Goal: Check status: Check status

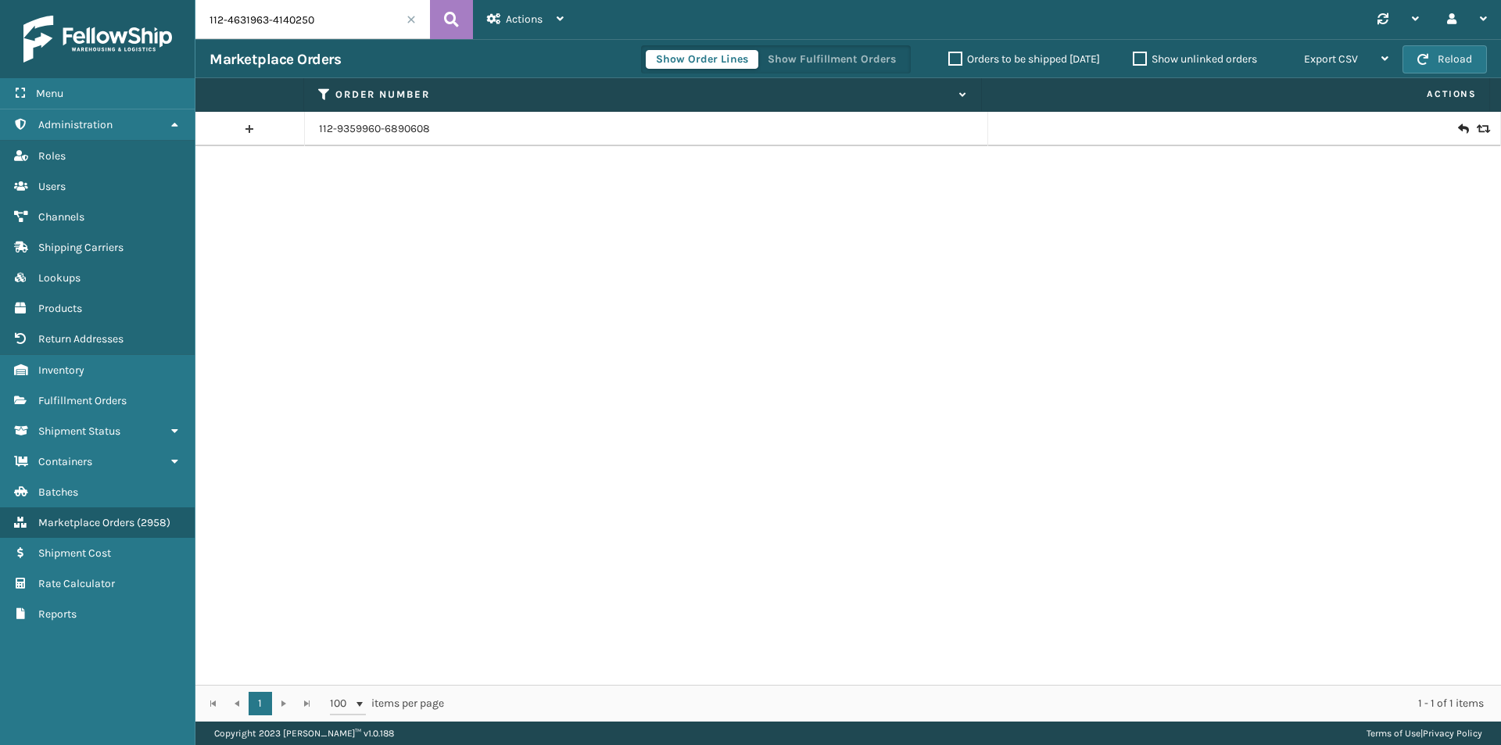
type input "112-4631963-4140250"
click at [468, 18] on button at bounding box center [451, 19] width 43 height 39
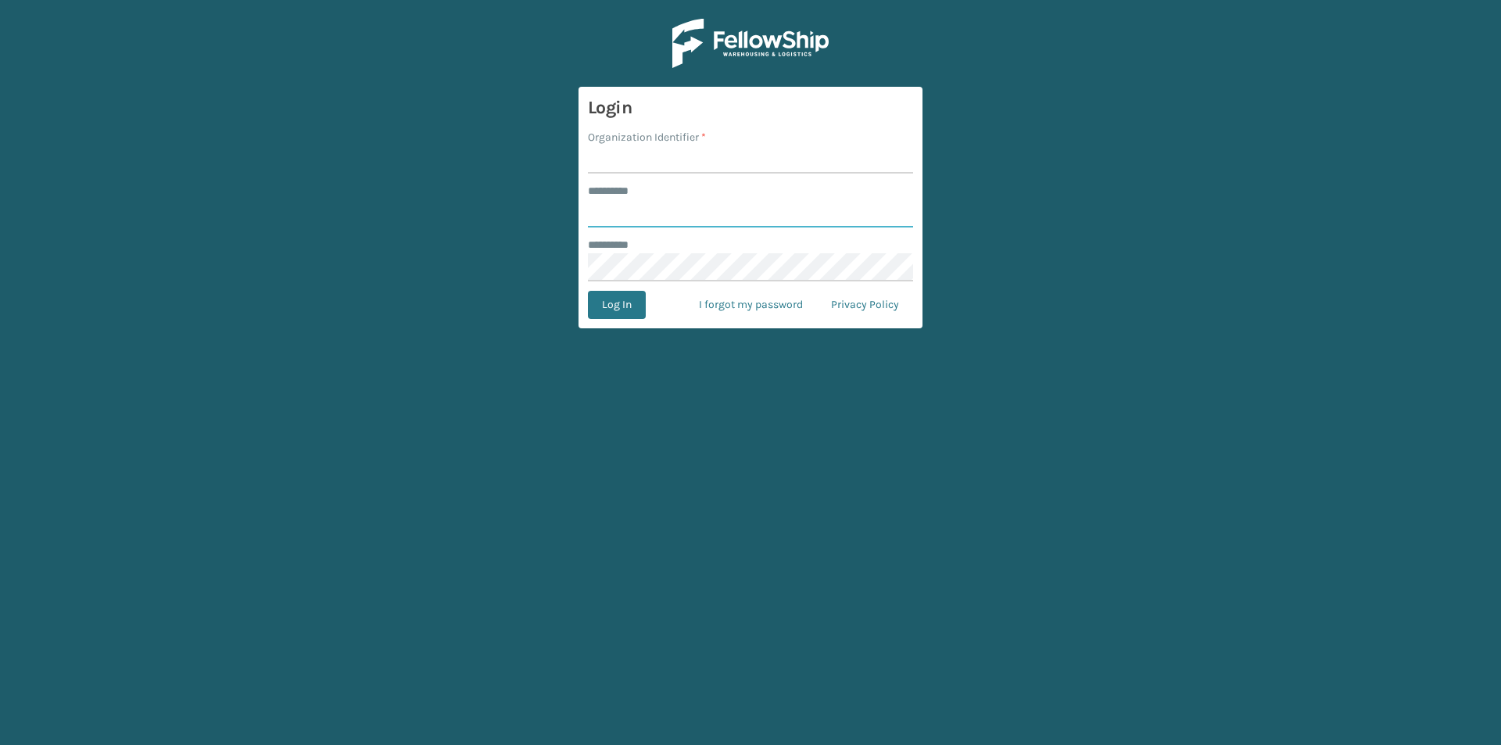
type input "******"
click at [645, 152] on input "Organization Identifier *" at bounding box center [750, 159] width 325 height 28
type input "milliard"
click at [627, 299] on button "Log In" at bounding box center [617, 305] width 58 height 28
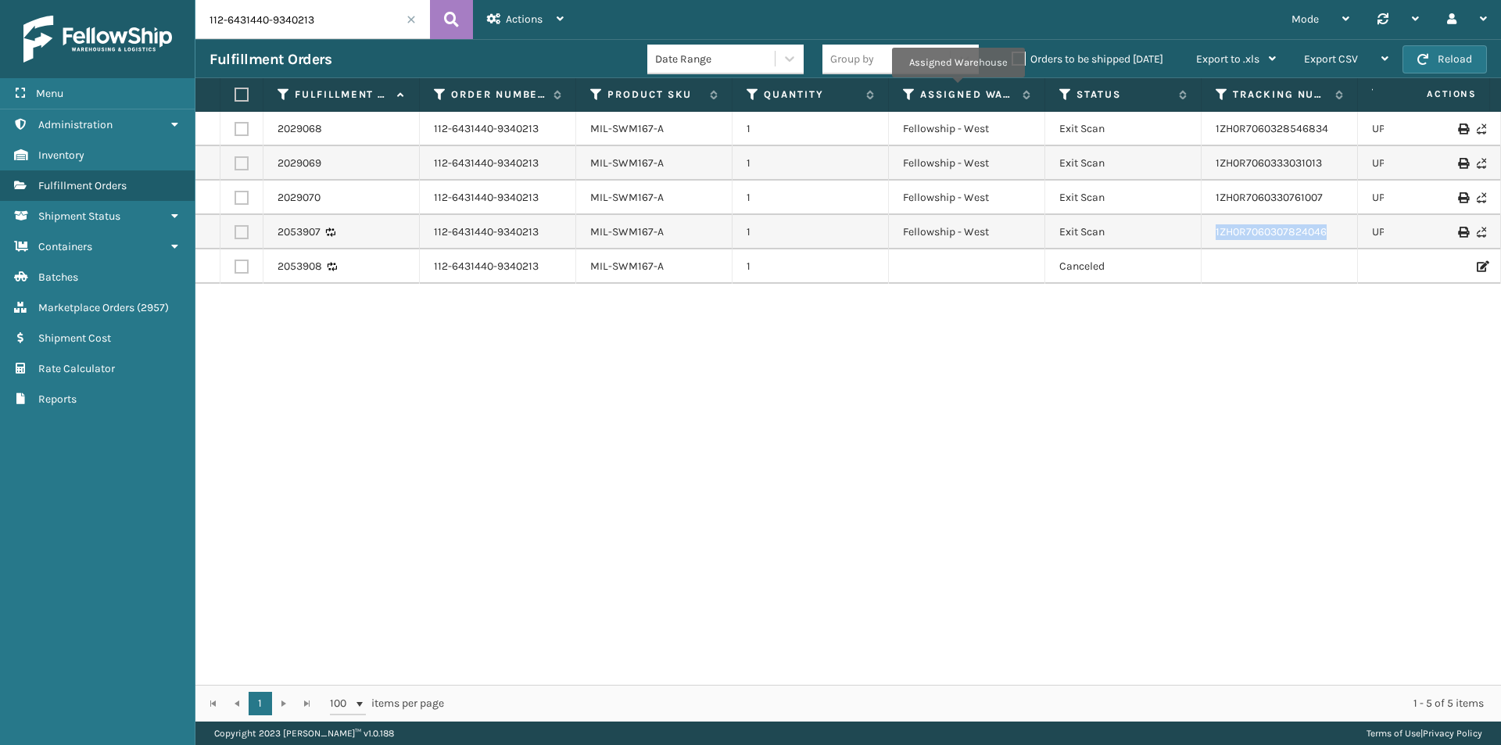
click at [332, 11] on input "112-6431440-9340213" at bounding box center [312, 19] width 235 height 39
paste input "113-1879388-1761026"
click at [454, 20] on icon at bounding box center [451, 19] width 15 height 23
type input "113-1879388-1761026"
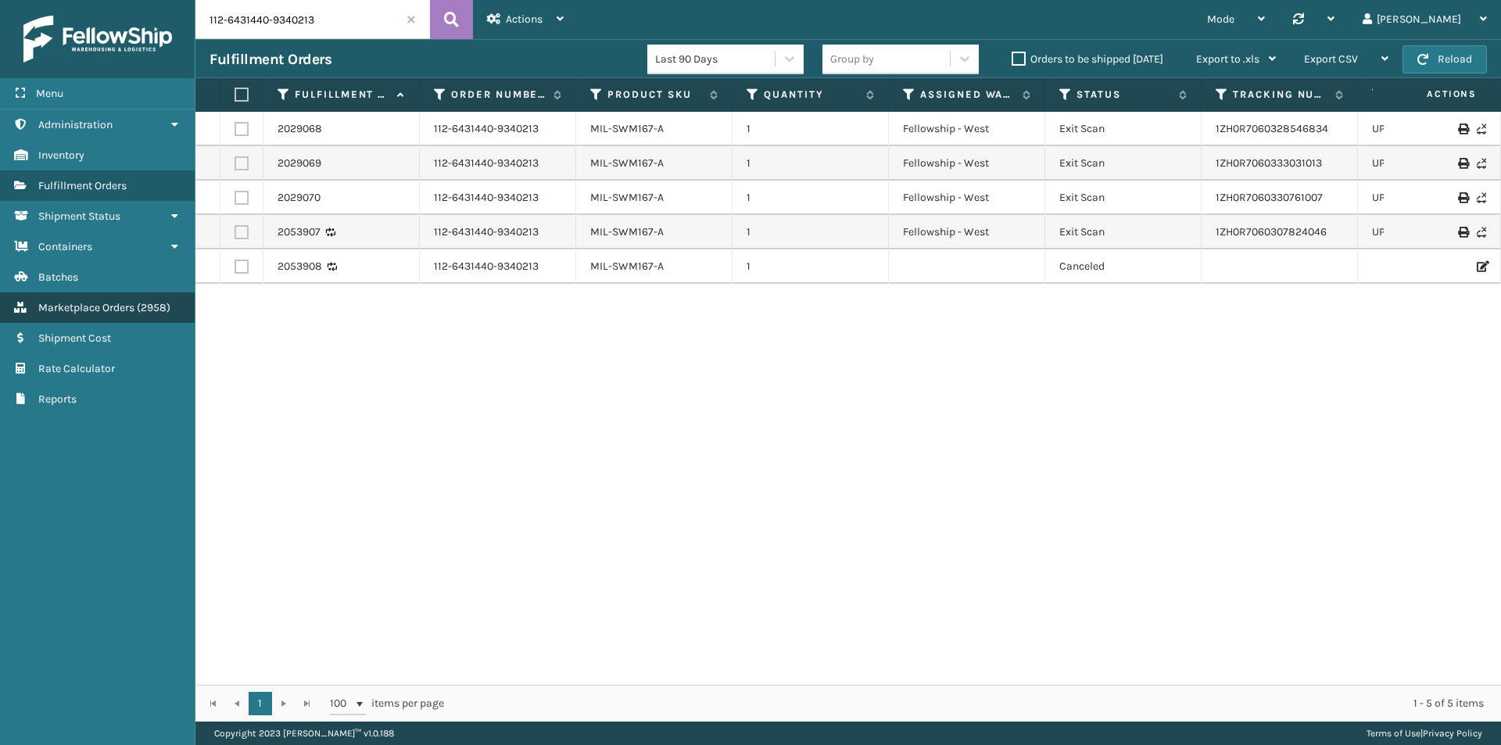
click at [82, 296] on link "Marketplace Orders ( 2958 )" at bounding box center [97, 307] width 195 height 30
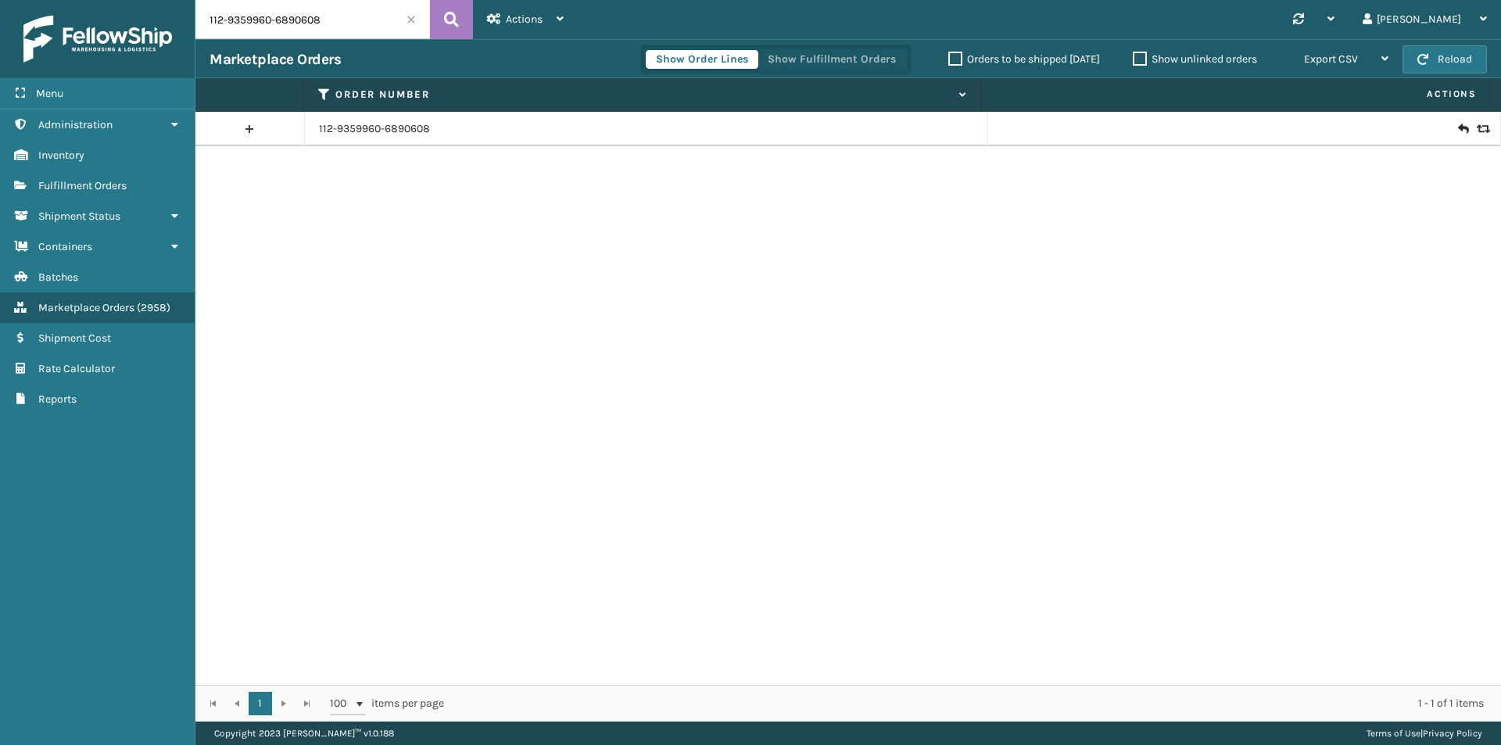
click at [379, 27] on input "112-9359960-6890608" at bounding box center [312, 19] width 235 height 39
paste input "4631963-4140250"
type input "112-4631963-4140250"
click at [442, 13] on button at bounding box center [451, 19] width 43 height 39
click at [1458, 122] on icon at bounding box center [1462, 129] width 9 height 16
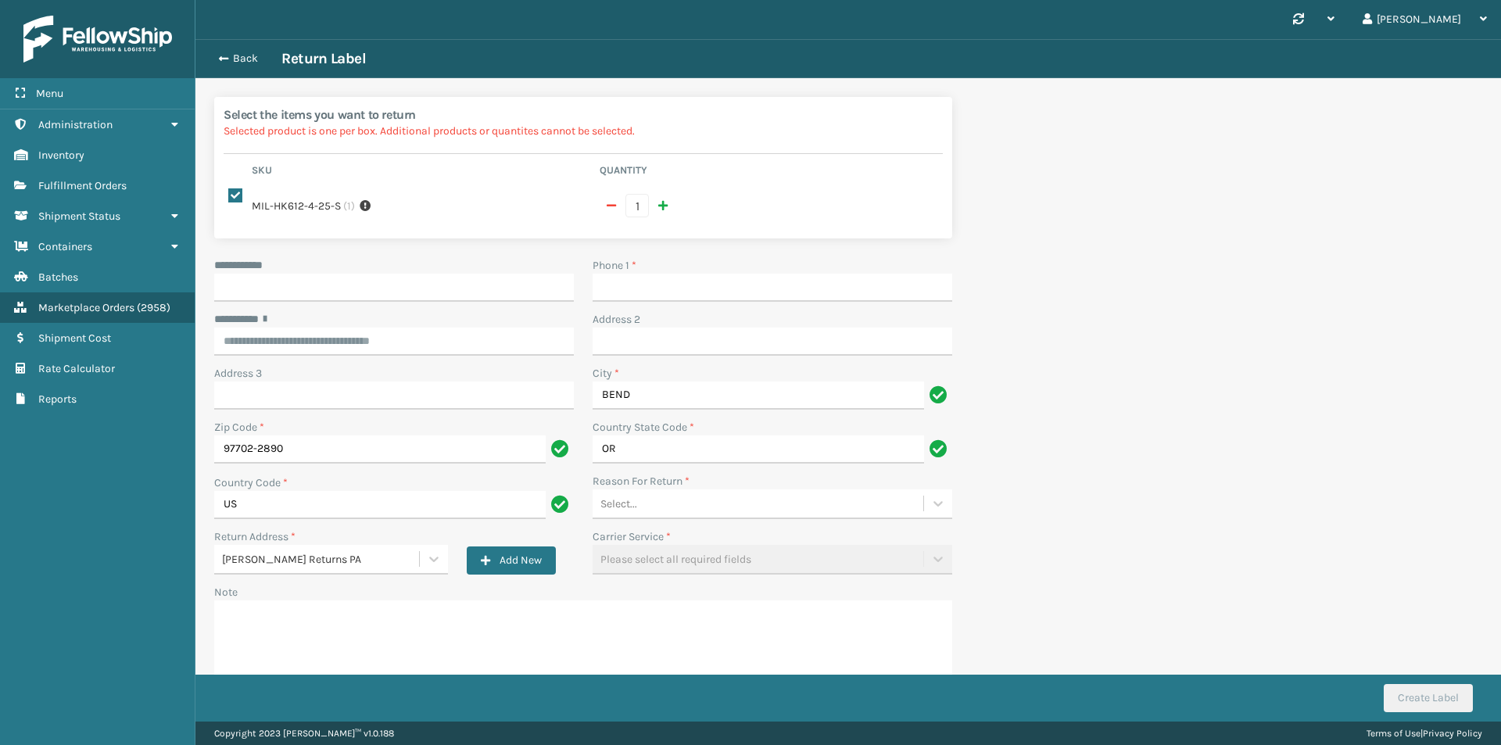
click at [241, 66] on div "Back Return Label" at bounding box center [849, 58] width 1278 height 19
click at [240, 59] on button "Back" at bounding box center [246, 59] width 72 height 14
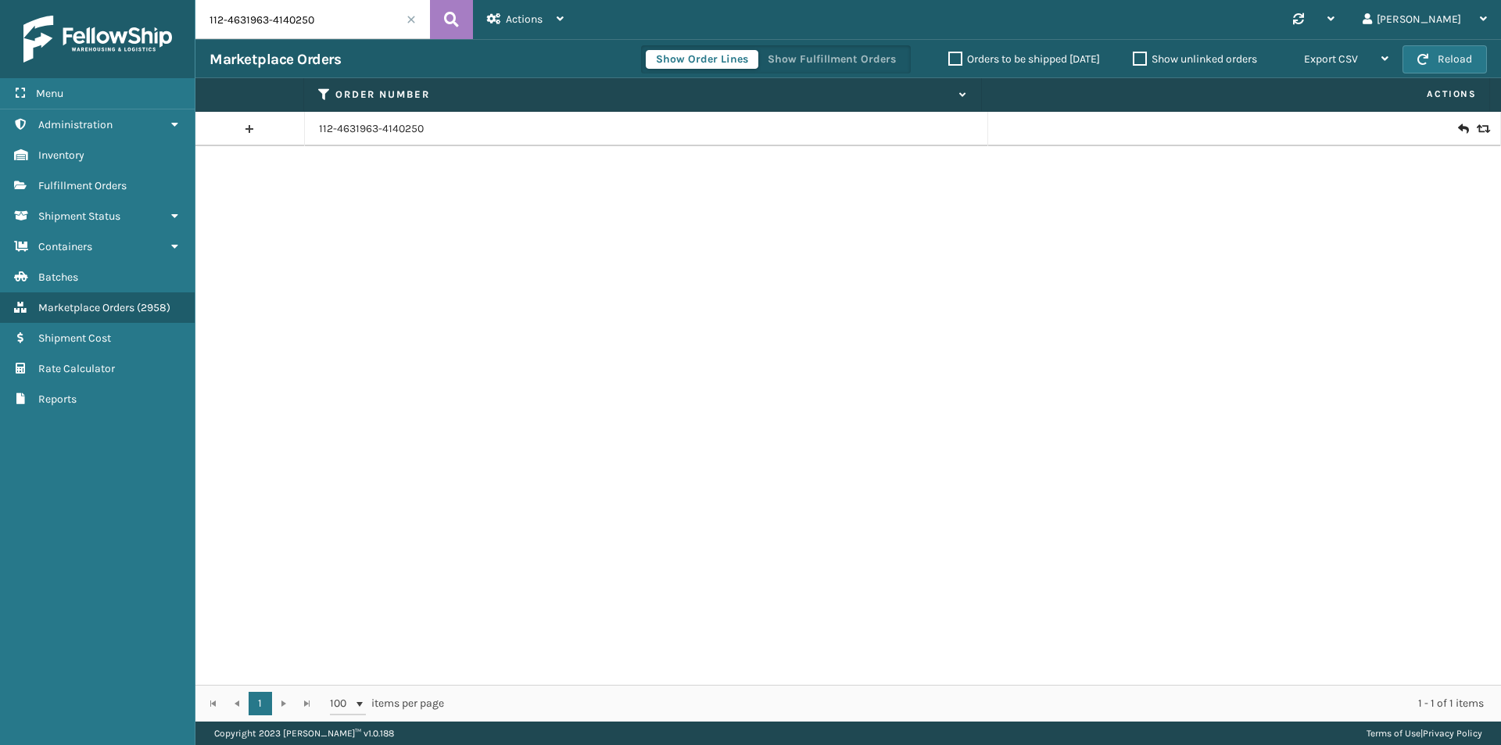
click at [379, 16] on input "112-4631963-4140250" at bounding box center [312, 19] width 235 height 39
paste input "1-7529481-8028239"
type input "111-7529481-8028239"
click at [462, 15] on button at bounding box center [451, 19] width 43 height 39
click at [1458, 132] on icon at bounding box center [1462, 129] width 9 height 16
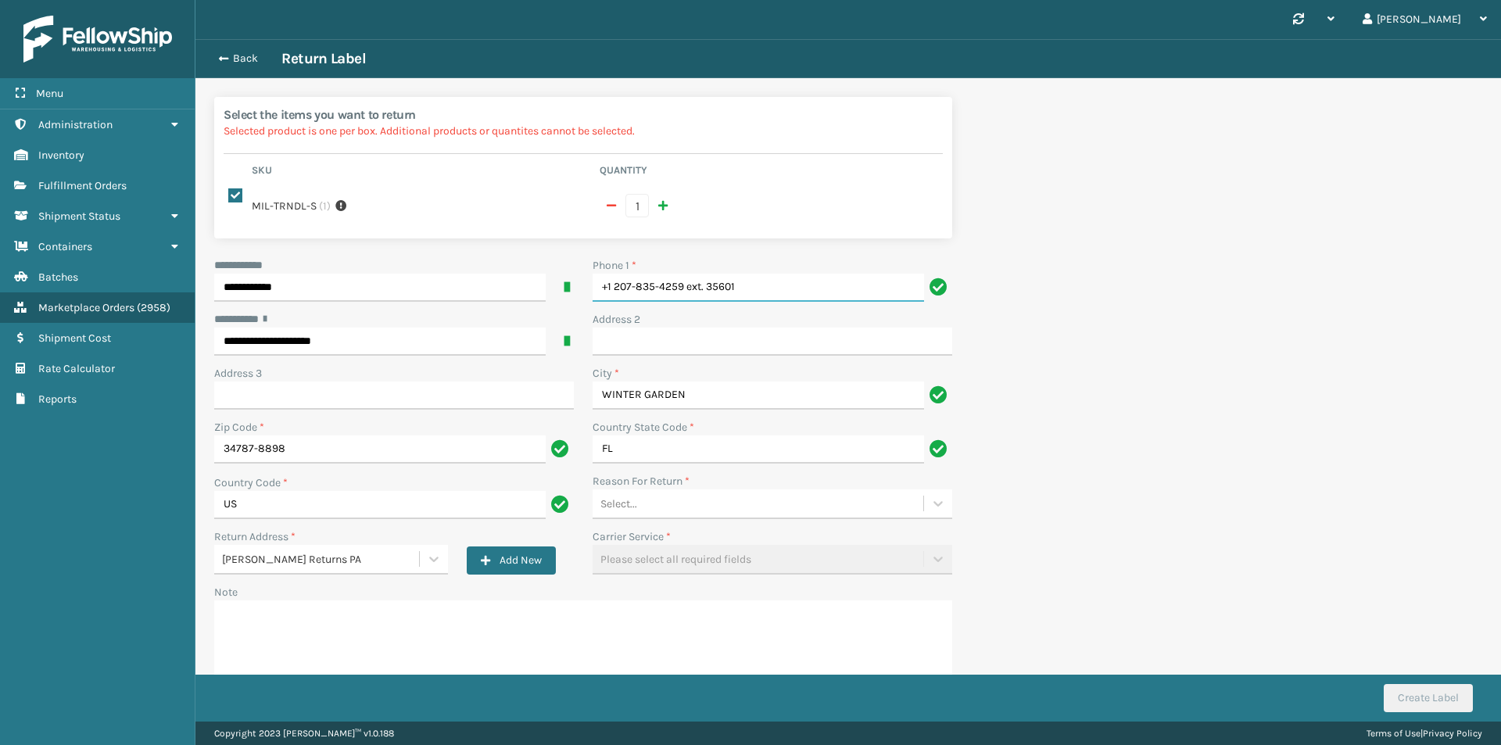
drag, startPoint x: 793, startPoint y: 283, endPoint x: 426, endPoint y: 314, distance: 368.0
click at [426, 314] on div "**********" at bounding box center [583, 483] width 757 height 453
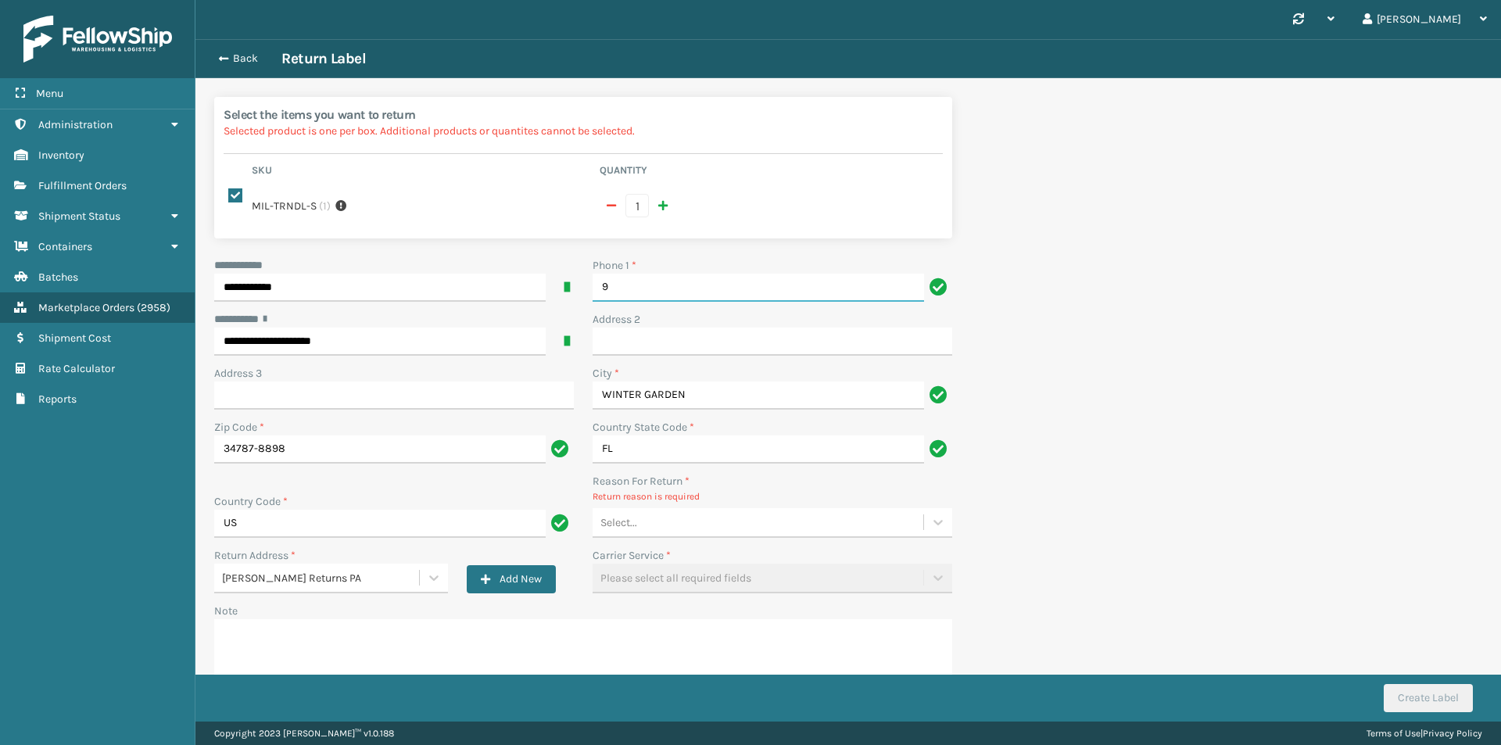
type input "9999999999"
click at [228, 55] on button "Back" at bounding box center [246, 59] width 72 height 14
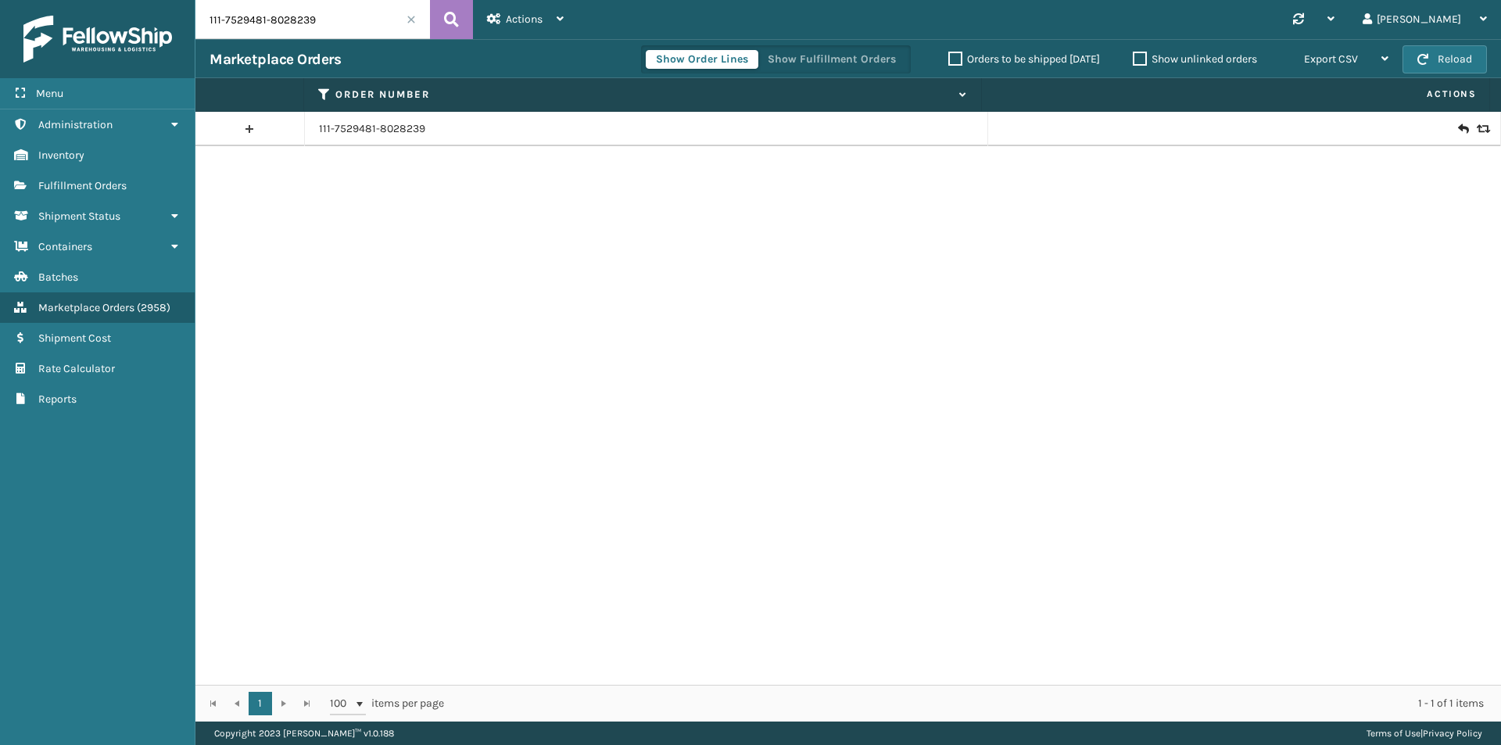
click at [1458, 125] on icon at bounding box center [1462, 129] width 9 height 16
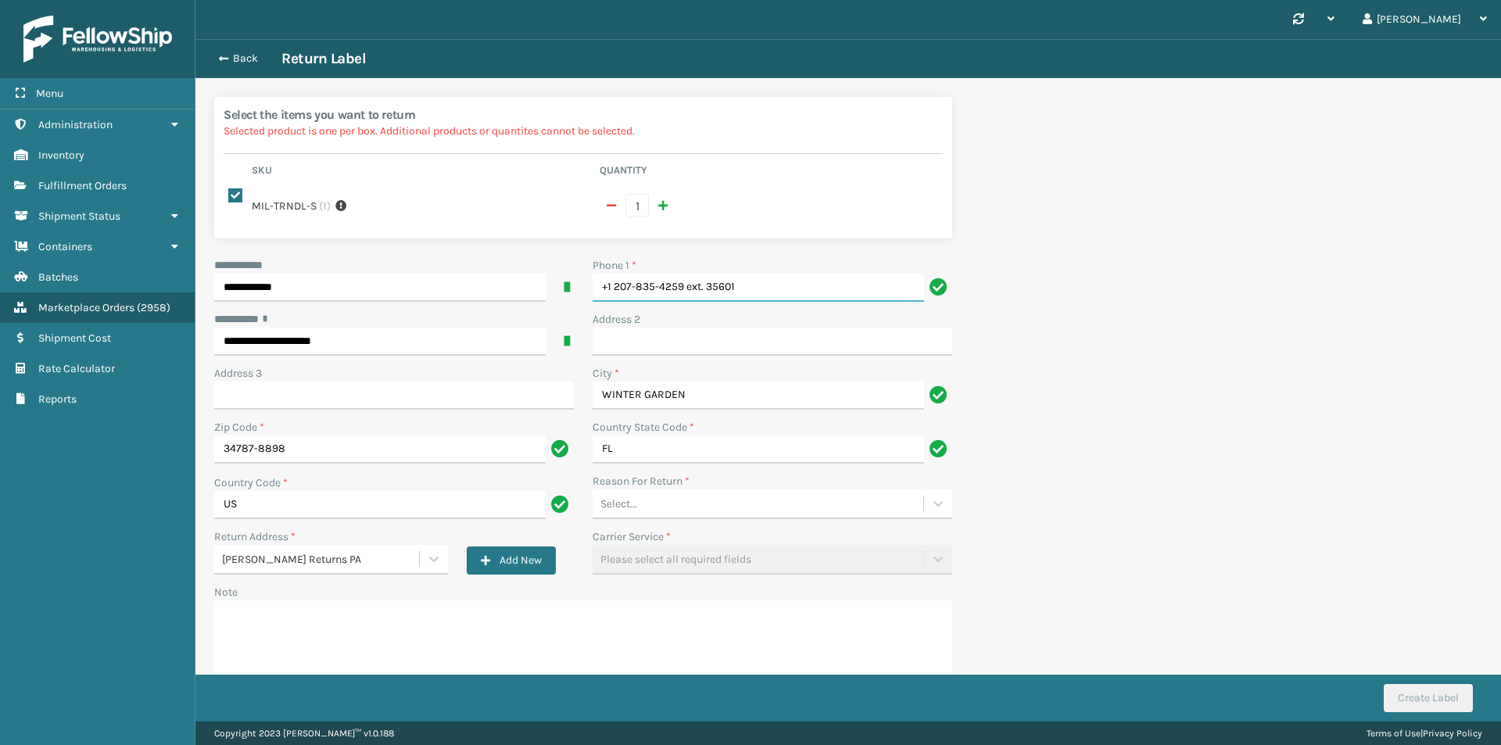
drag, startPoint x: 703, startPoint y: 299, endPoint x: 719, endPoint y: 285, distance: 21.0
click at [705, 297] on input "+1 207-835-4259 ext. 35601" at bounding box center [759, 288] width 332 height 28
click at [719, 285] on input "+1 207-835-4259 ext. 35601" at bounding box center [759, 288] width 332 height 28
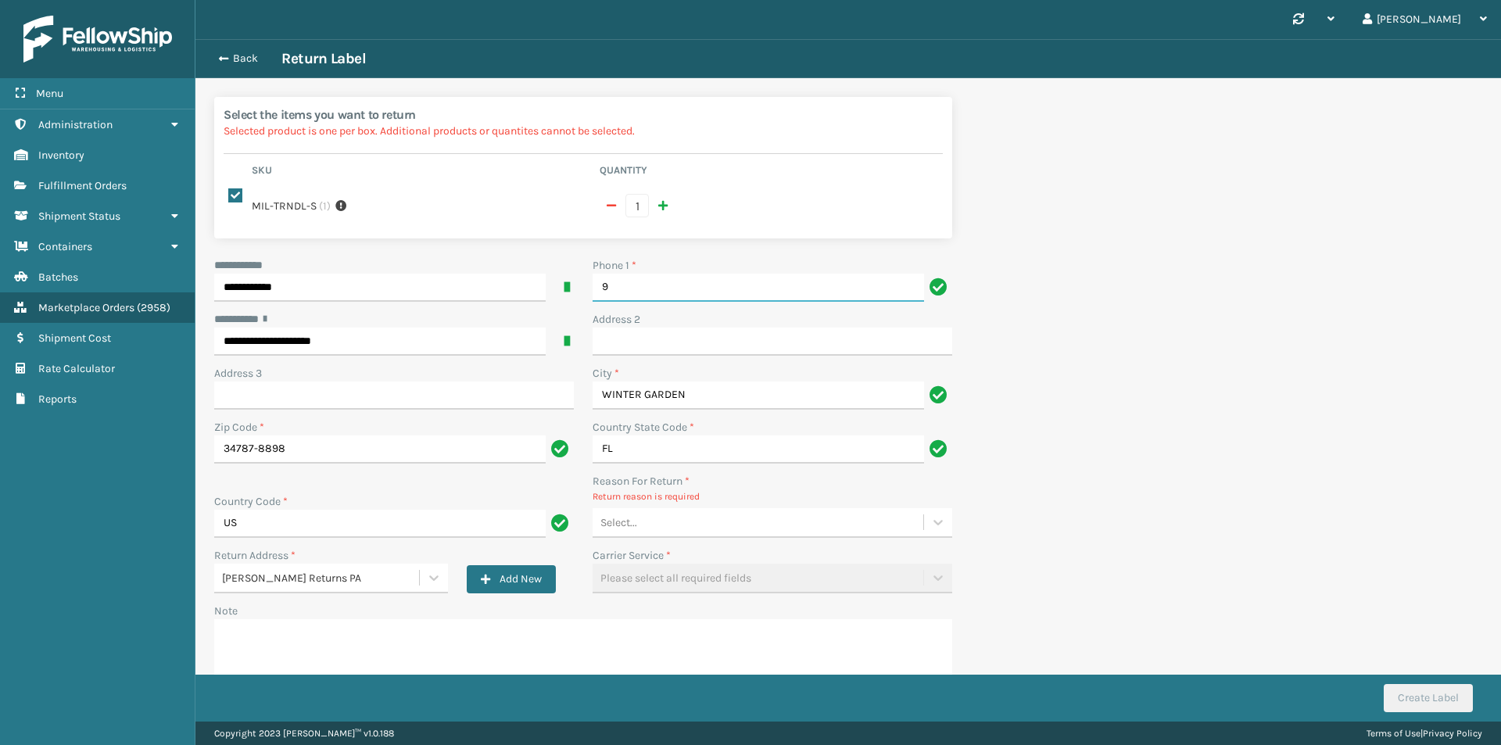
type input "9999999999"
drag, startPoint x: 672, startPoint y: 533, endPoint x: 672, endPoint y: 521, distance: 12.5
click at [672, 526] on div "Select..." at bounding box center [758, 523] width 331 height 26
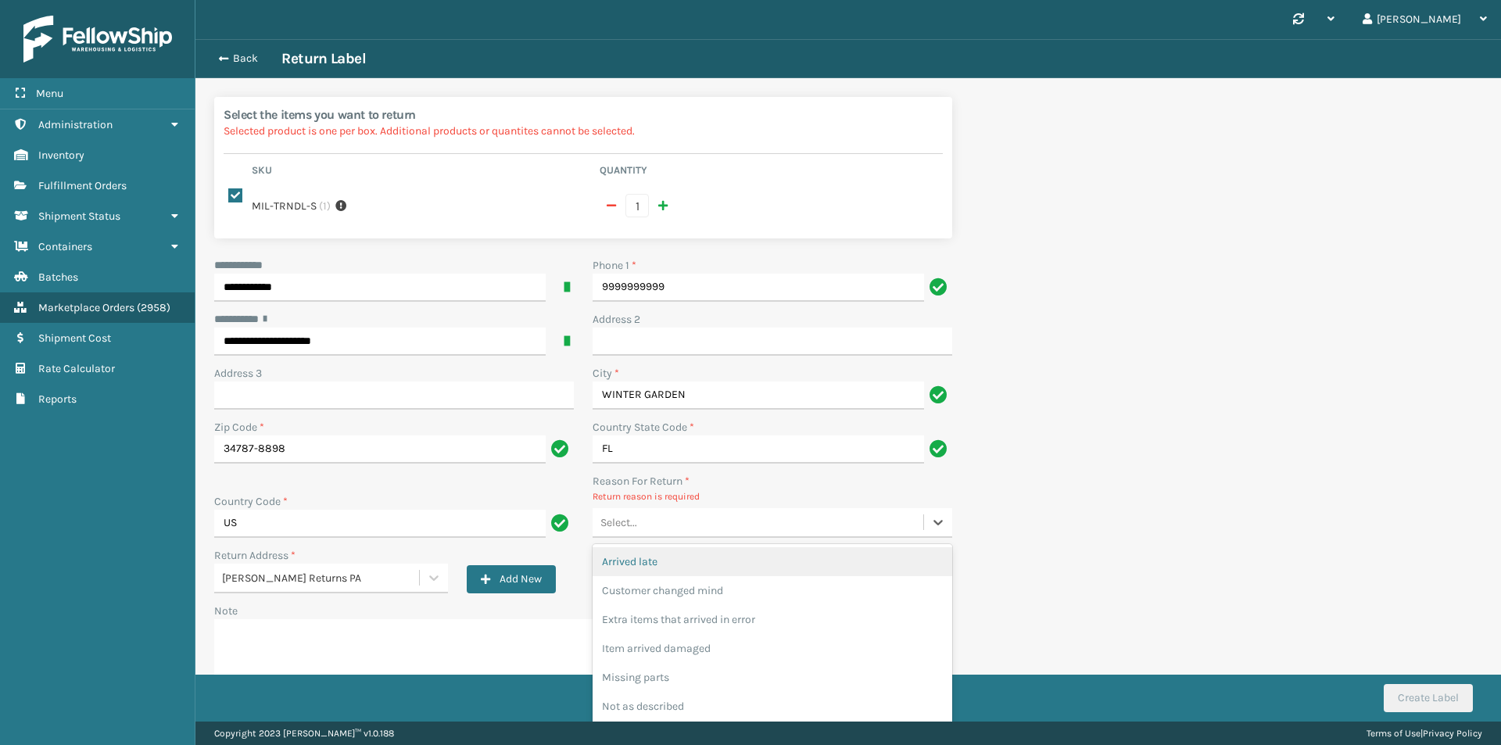
click at [687, 564] on div "Arrived late" at bounding box center [773, 561] width 360 height 29
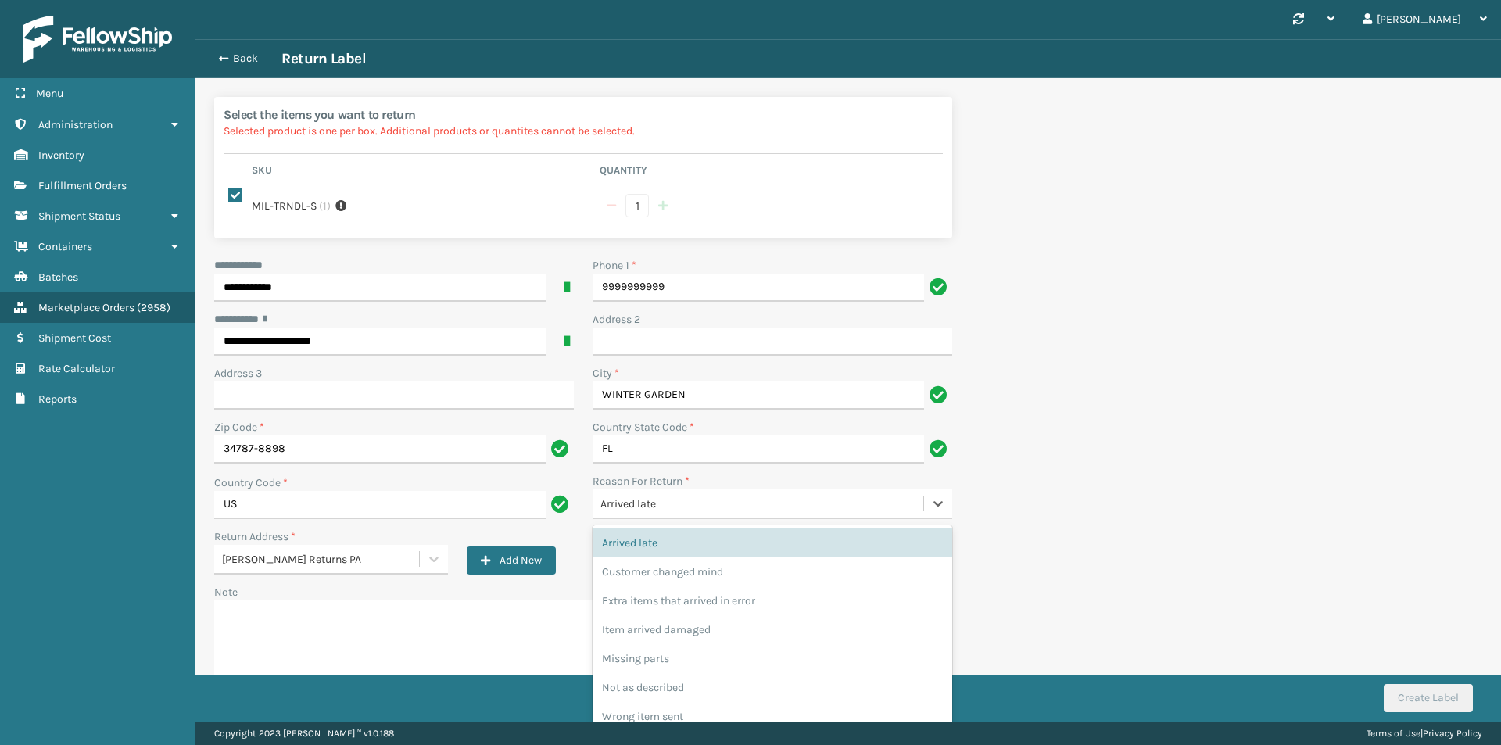
click at [679, 509] on div "Arrived late" at bounding box center [762, 504] width 324 height 16
click at [701, 575] on div "Customer changed mind" at bounding box center [773, 571] width 360 height 29
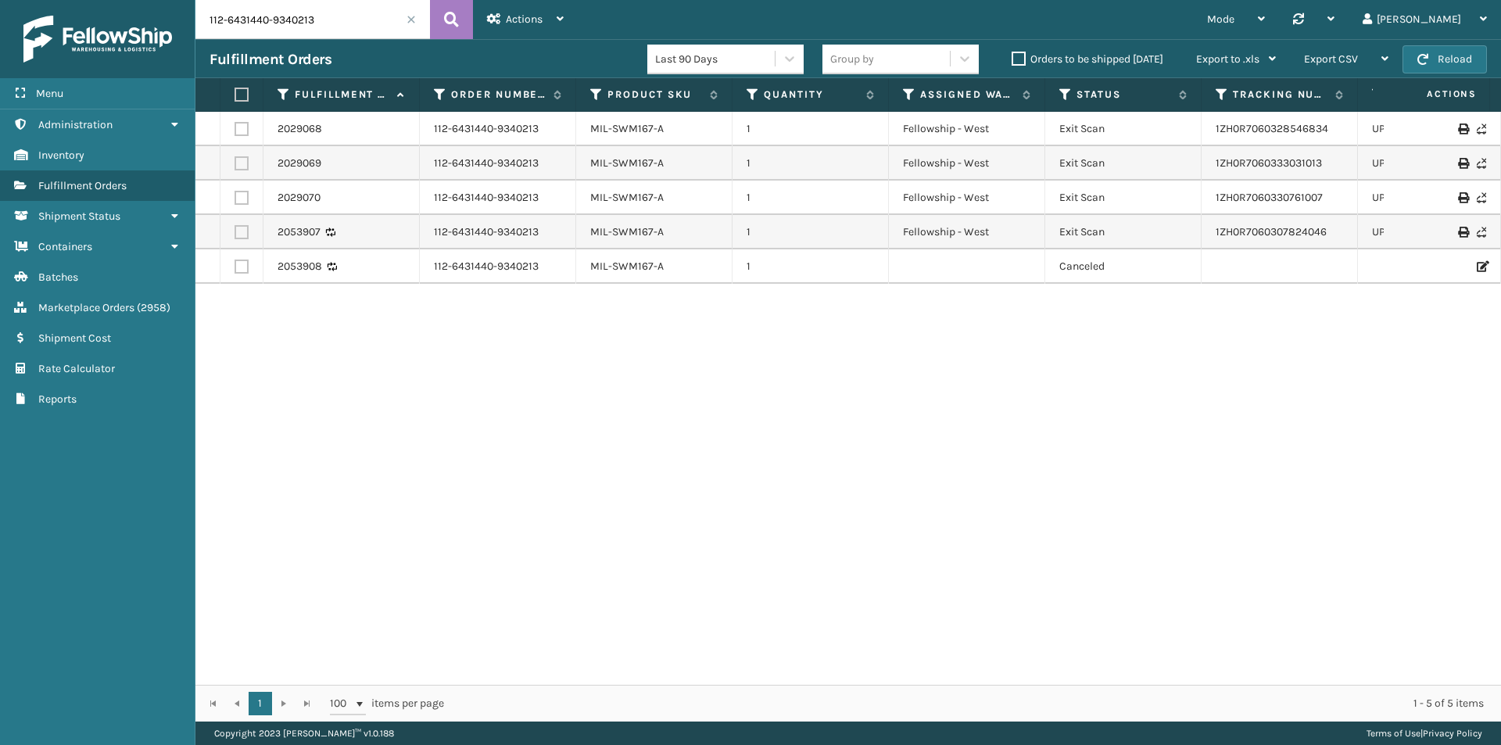
click at [347, 26] on input "112-6431440-9340213" at bounding box center [312, 19] width 235 height 39
paste input "3-1879388-1761026"
click at [462, 16] on button at bounding box center [451, 19] width 43 height 39
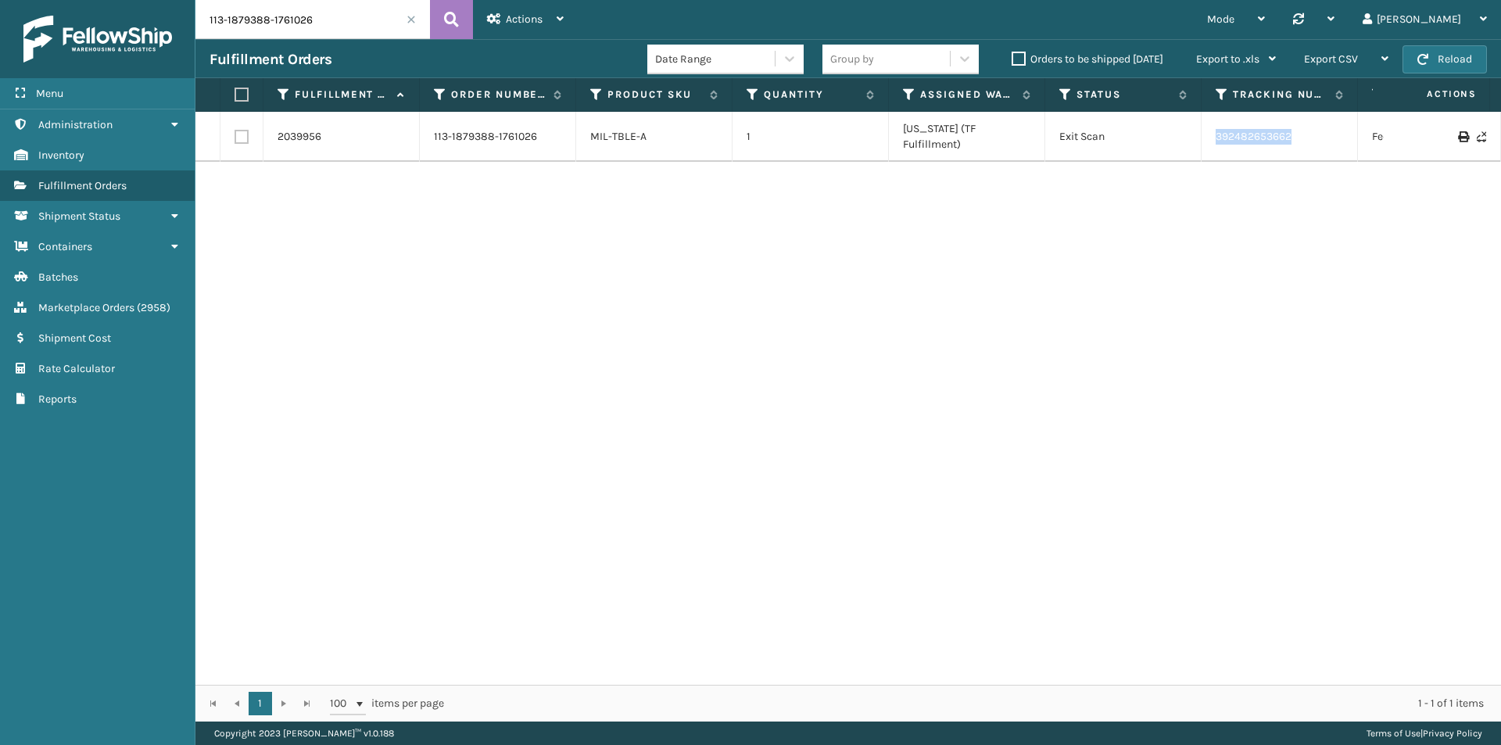
drag, startPoint x: 1281, startPoint y: 130, endPoint x: 1204, endPoint y: 130, distance: 77.4
click at [1204, 130] on td "392482653662" at bounding box center [1280, 137] width 156 height 50
click at [323, 28] on input "113-1879388-1761026" at bounding box center [312, 19] width 235 height 39
paste input "3235553-1301038"
click at [460, 19] on button at bounding box center [451, 19] width 43 height 39
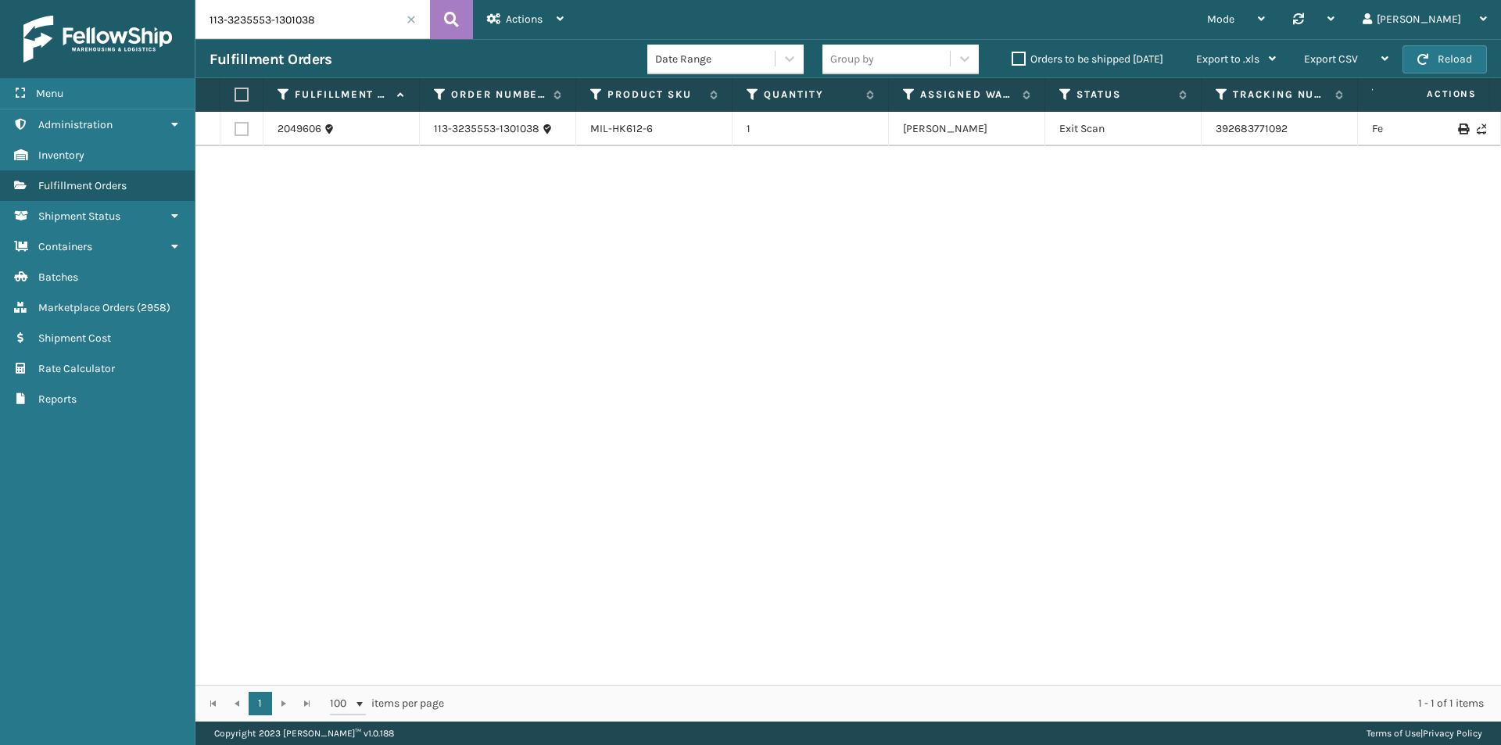
click at [356, 27] on input "113-3235553-1301038" at bounding box center [312, 19] width 235 height 39
click at [457, 18] on icon at bounding box center [451, 19] width 15 height 23
drag, startPoint x: 1306, startPoint y: 136, endPoint x: 1179, endPoint y: 136, distance: 126.7
click at [1179, 136] on tr "2049606 113-3235553-1301038 MIL-HK612-6 1 [PERSON_NAME] Exit Scan 392683771092 …" at bounding box center [1069, 129] width 1749 height 34
copy tr "392683771092"
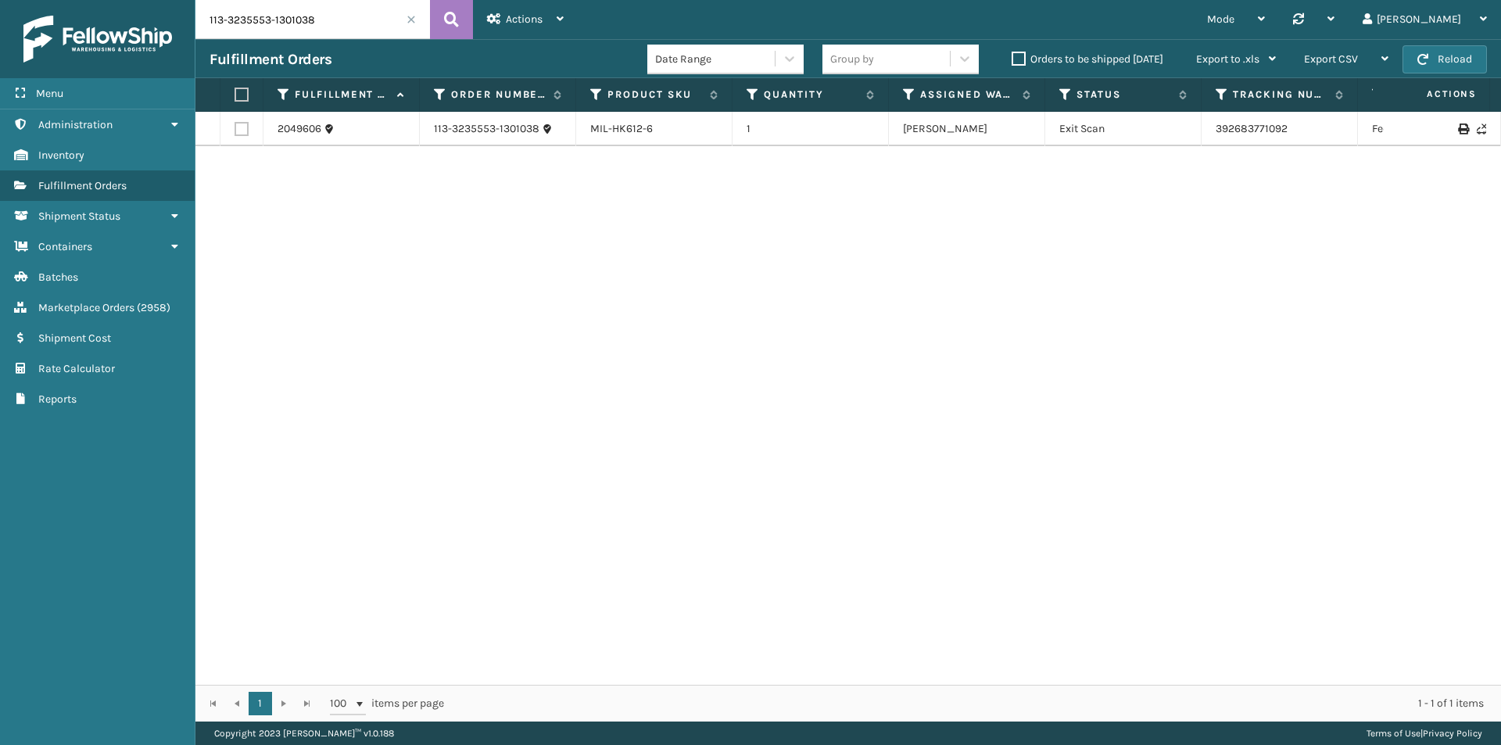
click at [333, 21] on input "113-3235553-1301038" at bounding box center [312, 19] width 235 height 39
paste input "1-7529481-8028239"
type input "111-7529481-8028239"
click at [444, 17] on icon at bounding box center [451, 19] width 15 height 23
drag, startPoint x: 1308, startPoint y: 134, endPoint x: 1211, endPoint y: 134, distance: 97.0
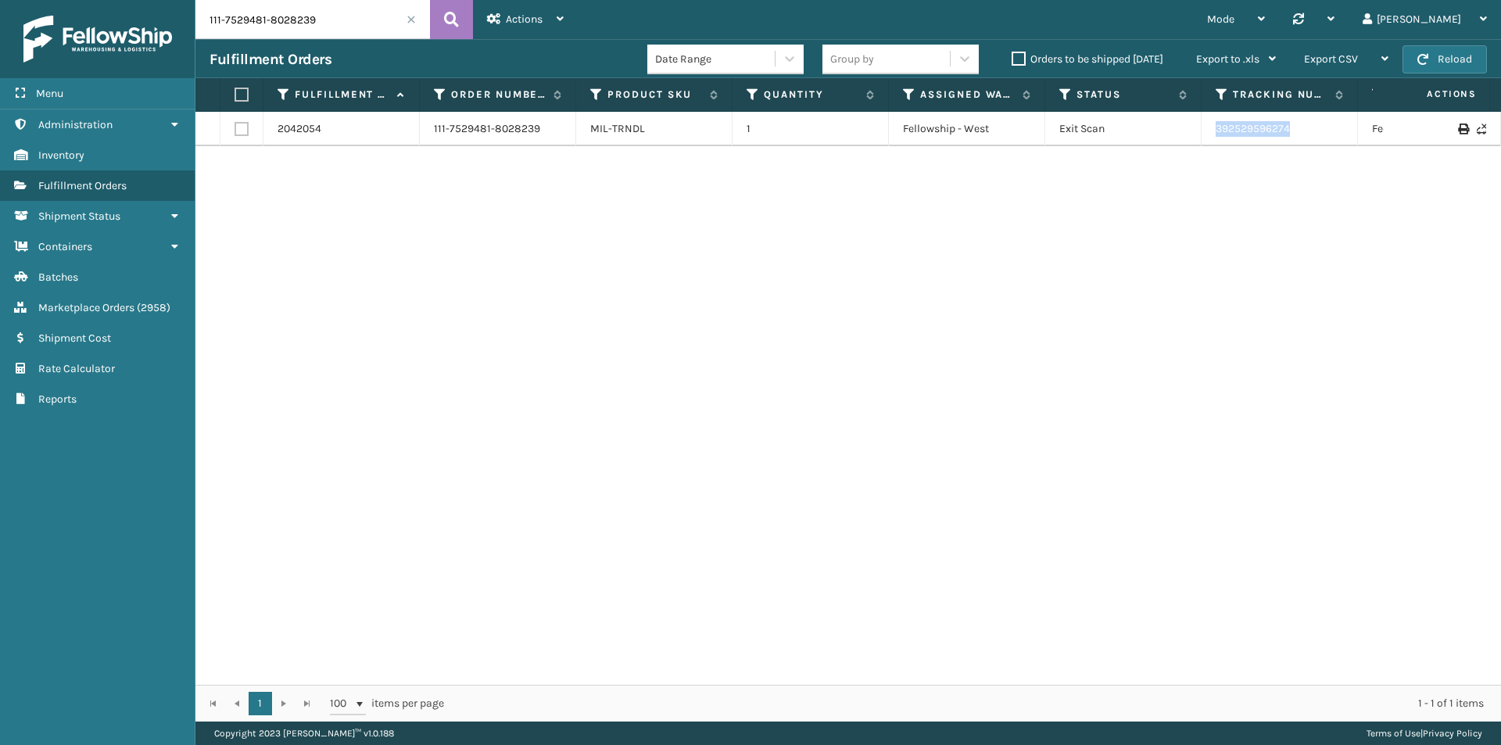
click at [1211, 134] on td "392529596274" at bounding box center [1280, 129] width 156 height 34
copy link "392529596274"
